Goal: Task Accomplishment & Management: Use online tool/utility

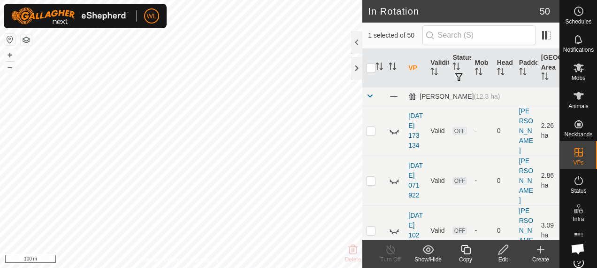
click at [540, 251] on icon at bounding box center [540, 249] width 11 height 11
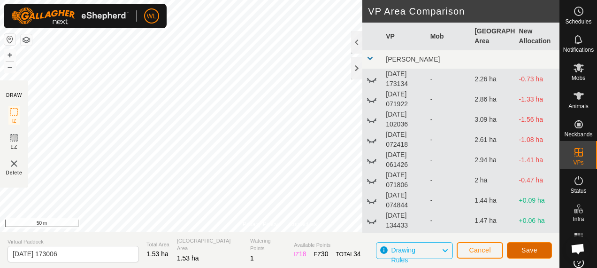
click at [524, 251] on span "Save" at bounding box center [530, 250] width 16 height 8
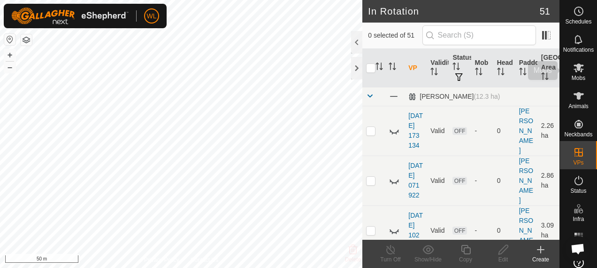
click at [581, 69] on es-mob-svg-icon at bounding box center [579, 67] width 17 height 15
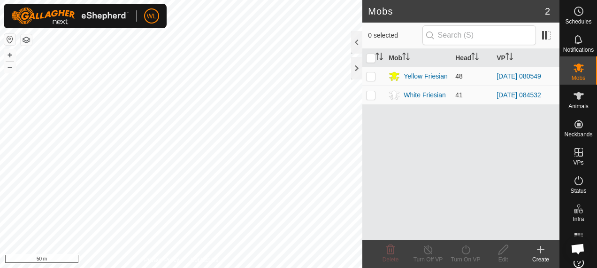
click at [375, 78] on p-checkbox at bounding box center [370, 76] width 9 height 8
checkbox input "true"
click at [463, 251] on icon at bounding box center [466, 249] width 12 height 11
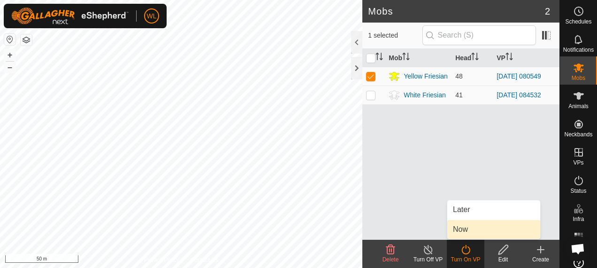
click at [471, 226] on link "Now" at bounding box center [494, 229] width 93 height 19
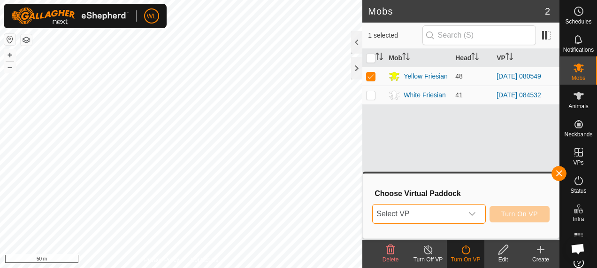
click at [450, 209] on span "Select VP" at bounding box center [418, 213] width 90 height 19
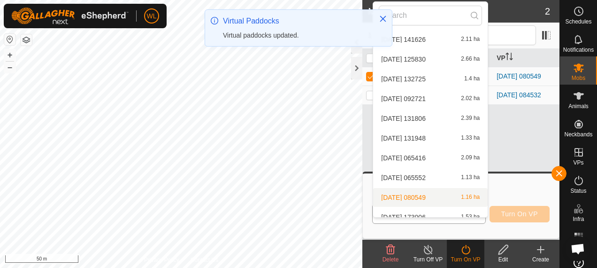
scroll to position [882, 0]
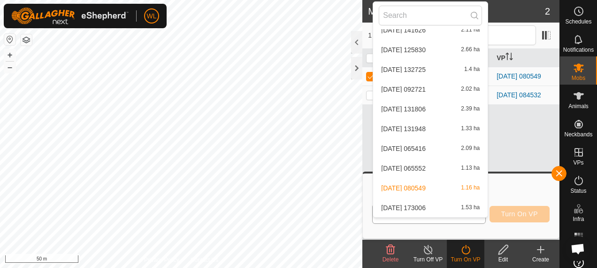
click at [426, 202] on li "[DATE] 173006 1.53 ha" at bounding box center [430, 207] width 115 height 19
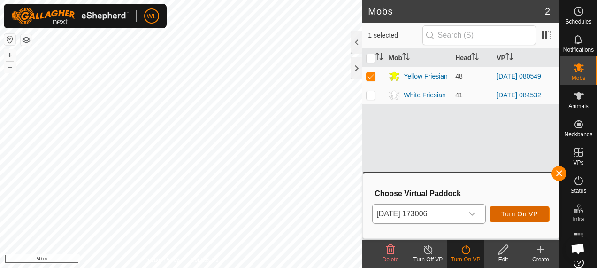
click at [515, 214] on span "Turn On VP" at bounding box center [520, 214] width 37 height 8
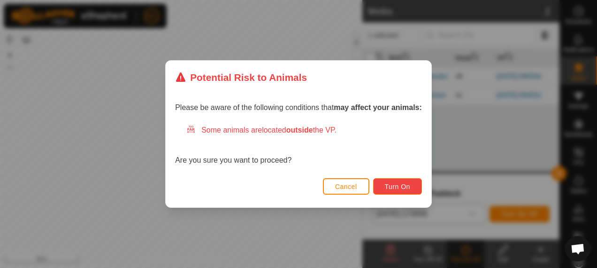
click at [387, 183] on span "Turn On" at bounding box center [397, 187] width 25 height 8
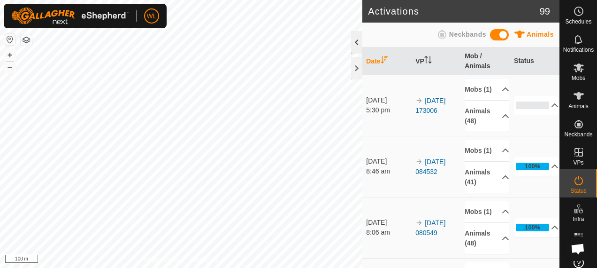
click at [351, 35] on div "Activations 99 Animals Neckbands Date VP Mob / Animals Status [DATE] 5:30 pm 20…" at bounding box center [280, 134] width 560 height 268
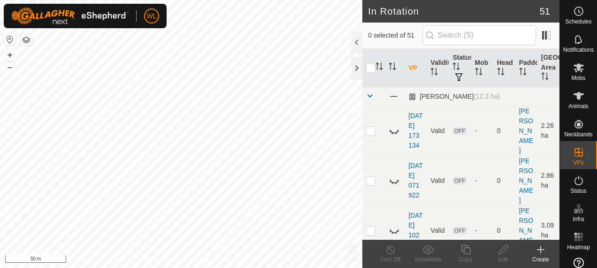
click at [546, 249] on icon at bounding box center [540, 249] width 11 height 11
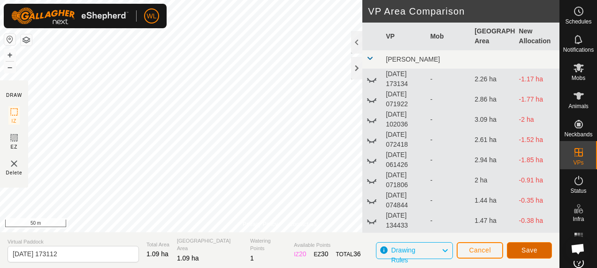
click at [534, 250] on span "Save" at bounding box center [530, 250] width 16 height 8
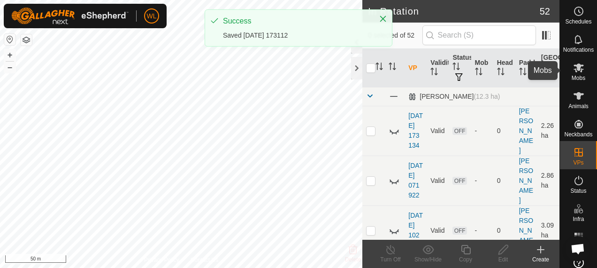
click at [577, 74] on es-mob-svg-icon at bounding box center [579, 67] width 17 height 15
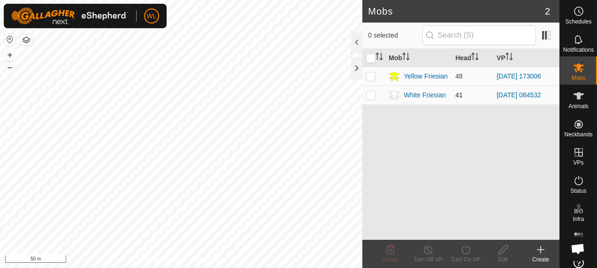
click at [377, 94] on td at bounding box center [374, 94] width 23 height 19
checkbox input "true"
click at [466, 246] on icon at bounding box center [466, 249] width 12 height 11
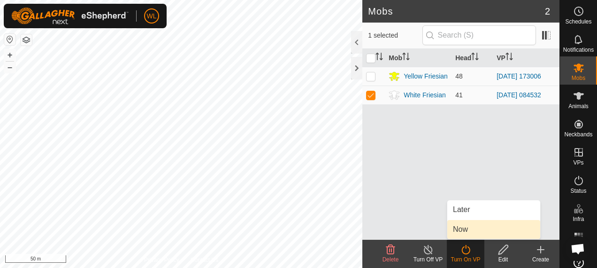
click at [462, 229] on link "Now" at bounding box center [494, 229] width 93 height 19
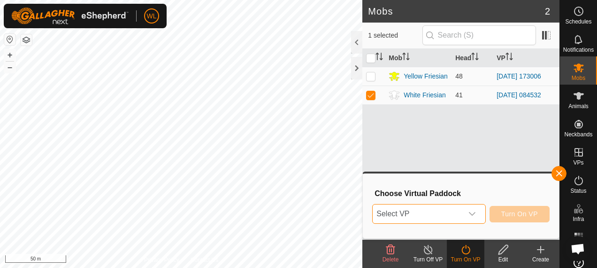
click at [460, 215] on span "Select VP" at bounding box center [418, 213] width 90 height 19
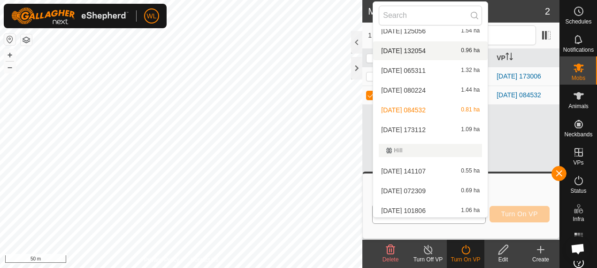
scroll to position [433, 0]
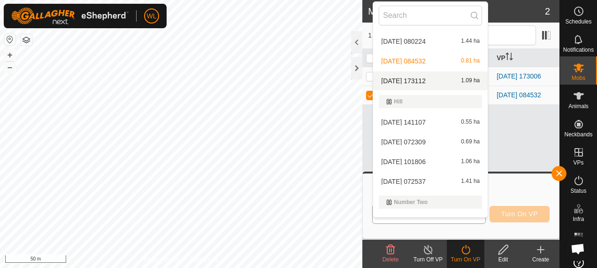
click at [442, 80] on li "[DATE] 173112 1.09 ha" at bounding box center [430, 80] width 115 height 19
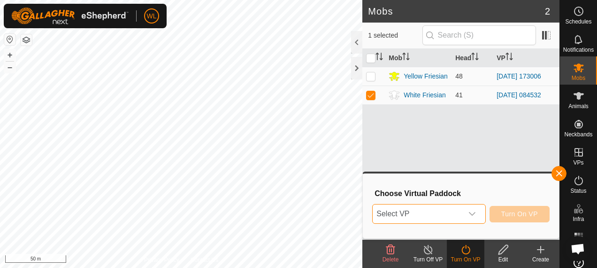
click at [455, 215] on span "Select VP" at bounding box center [418, 213] width 90 height 19
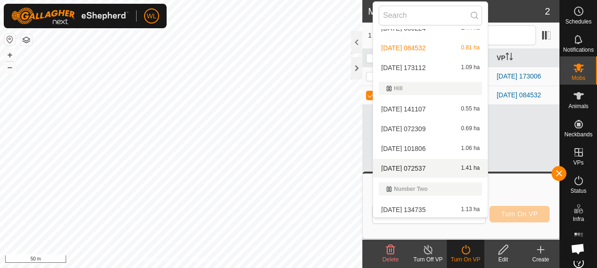
scroll to position [434, 0]
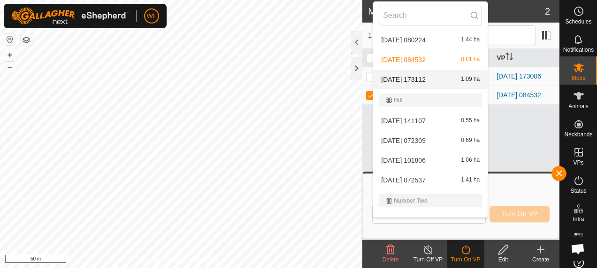
click at [430, 79] on li "2025-09-12 173112 1.09 ha" at bounding box center [430, 79] width 115 height 19
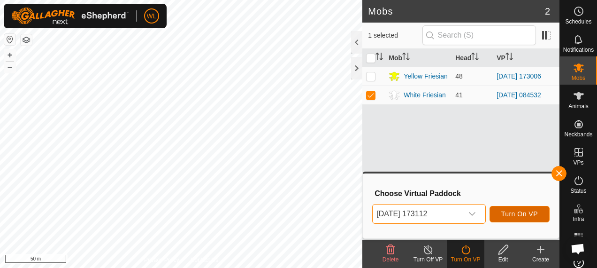
click at [509, 209] on button "Turn On VP" at bounding box center [520, 214] width 60 height 16
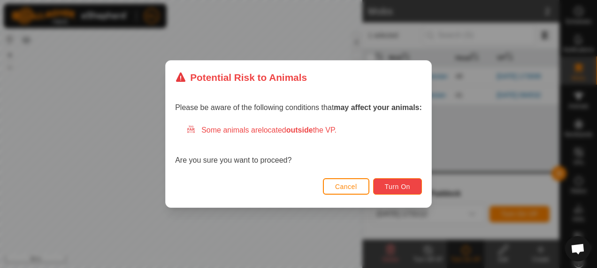
click at [402, 189] on span "Turn On" at bounding box center [397, 187] width 25 height 8
